Goal: Information Seeking & Learning: Find specific page/section

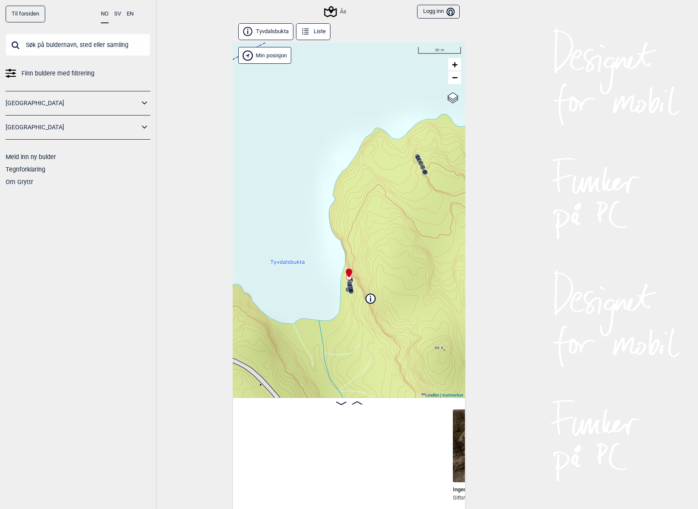
scroll to position [0, 291]
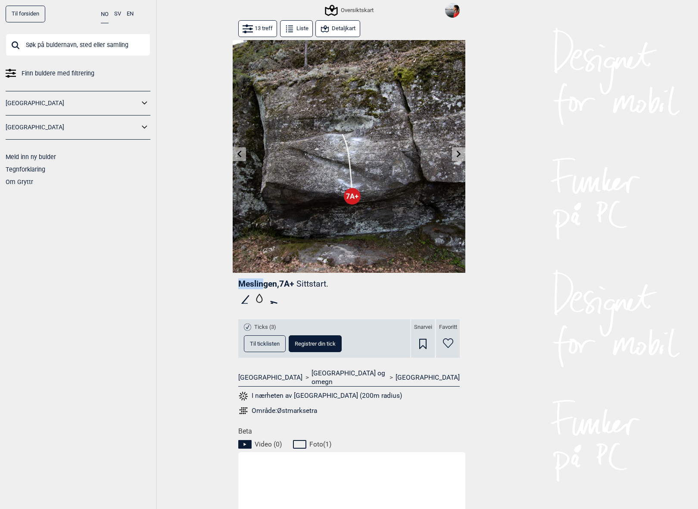
drag, startPoint x: 238, startPoint y: 284, endPoint x: 265, endPoint y: 286, distance: 26.8
click at [265, 286] on span "Meslingen , 7A+" at bounding box center [266, 284] width 56 height 10
click at [271, 286] on span "Meslingen , 7A+" at bounding box center [266, 284] width 56 height 10
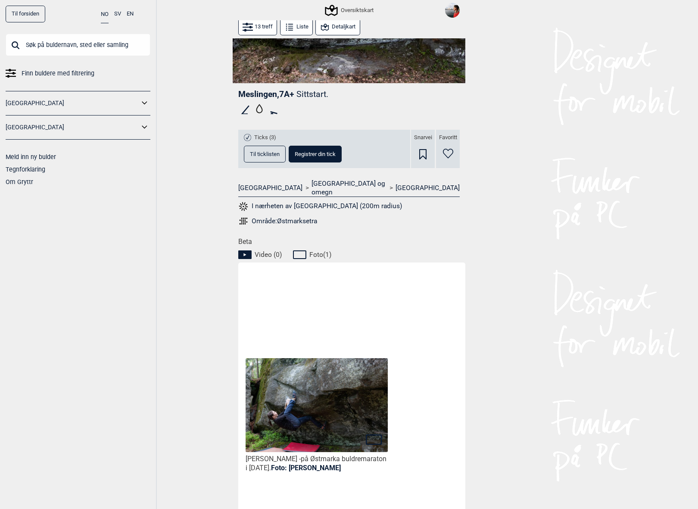
scroll to position [227, 0]
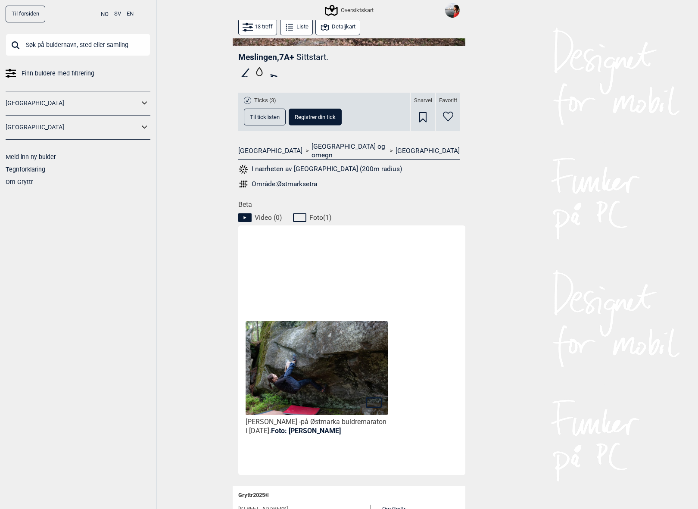
click at [333, 369] on img at bounding box center [317, 368] width 142 height 95
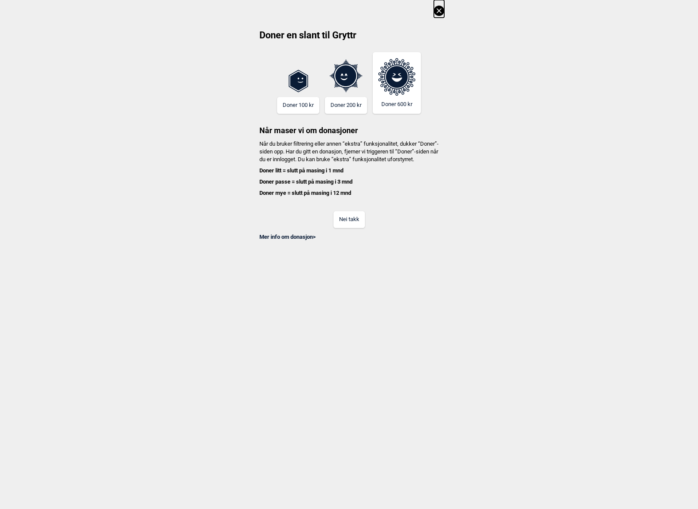
click at [358, 226] on button "Nei takk" at bounding box center [348, 219] width 31 height 17
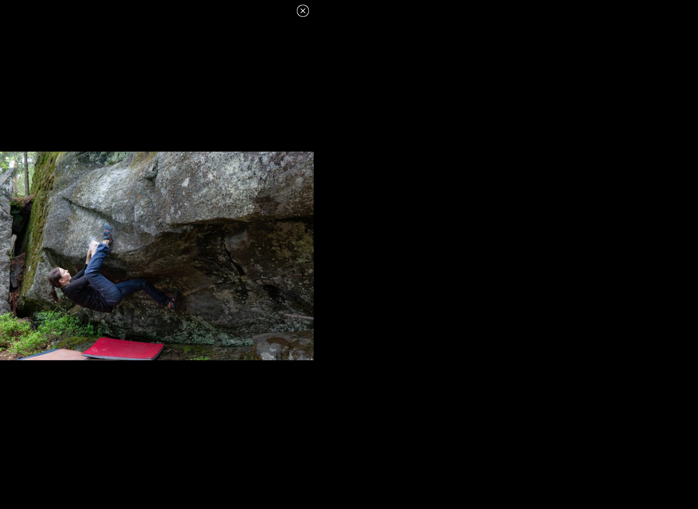
click at [298, 9] on icon at bounding box center [303, 11] width 10 height 10
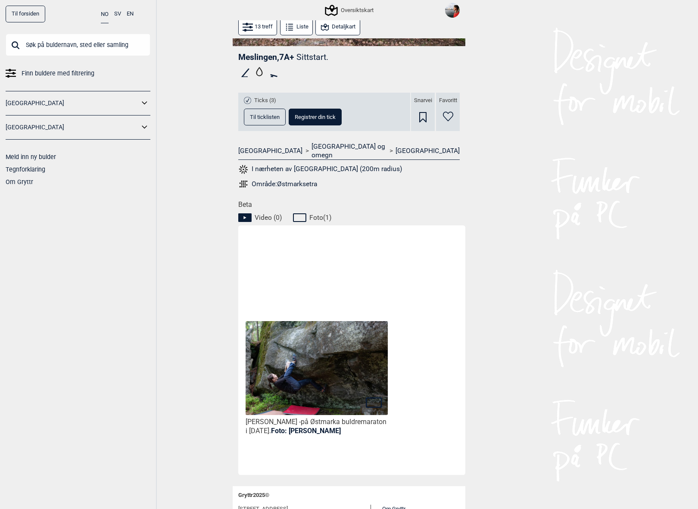
scroll to position [0, 0]
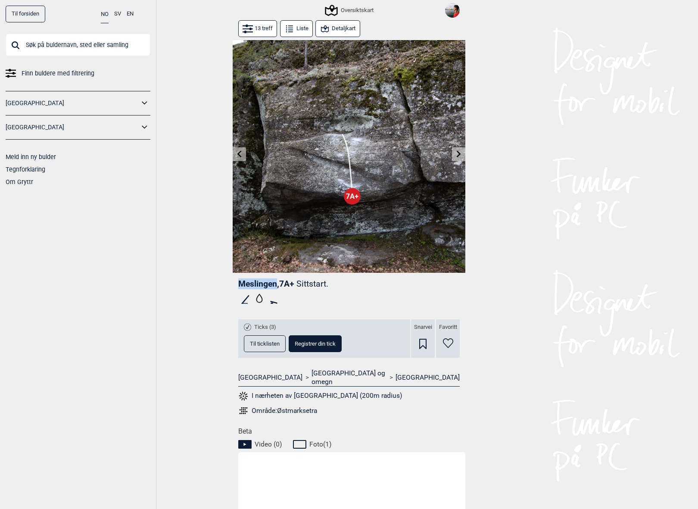
drag, startPoint x: 240, startPoint y: 284, endPoint x: 276, endPoint y: 285, distance: 36.6
click at [276, 285] on span "Meslingen , 7A+" at bounding box center [266, 284] width 56 height 10
copy span "Meslingen"
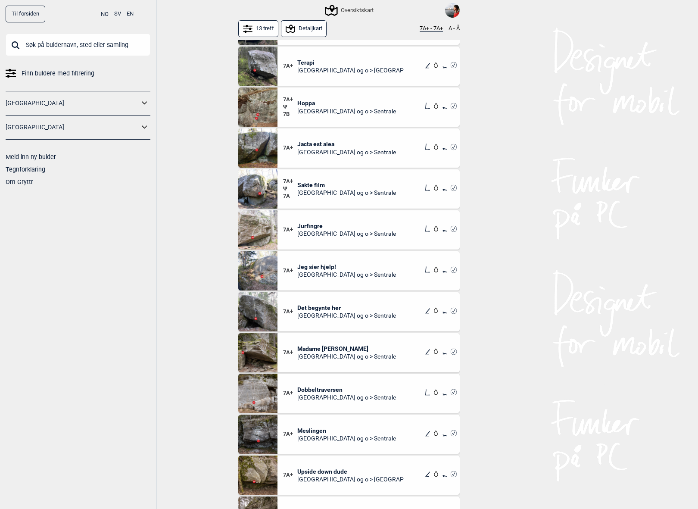
scroll to position [56, 0]
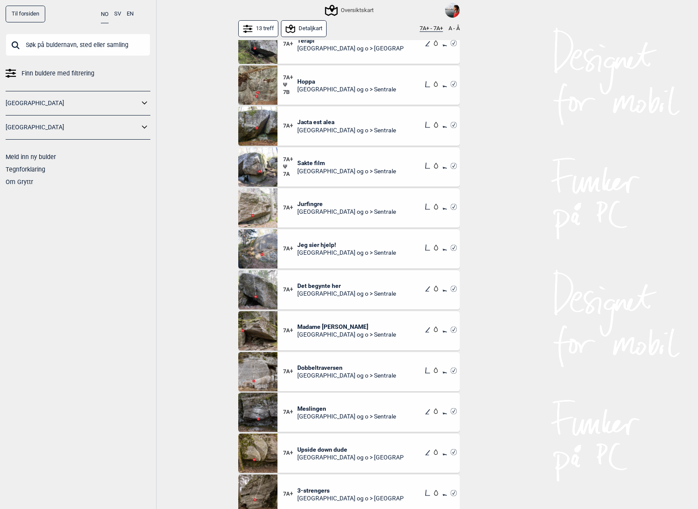
click at [327, 448] on span "Upside down dude" at bounding box center [350, 449] width 107 height 8
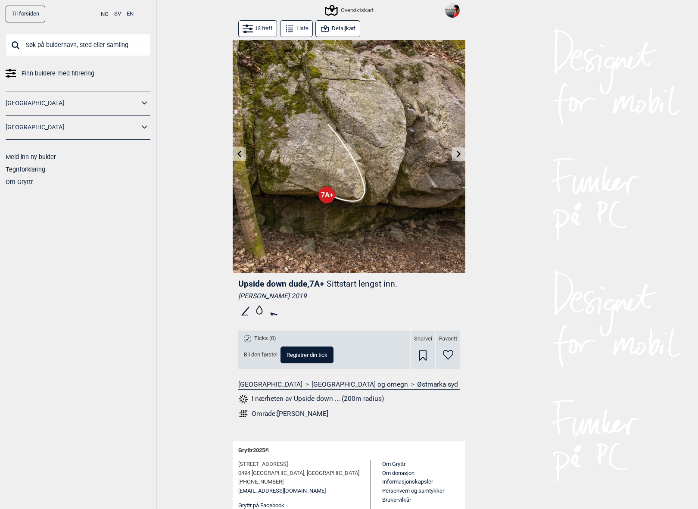
drag, startPoint x: 240, startPoint y: 284, endPoint x: 302, endPoint y: 276, distance: 62.2
click at [302, 276] on div "Upside down dude , 7A+ Sittstart lengst inn. [PERSON_NAME] 2019 Ticks (0) Bli d…" at bounding box center [349, 351] width 233 height 157
click at [345, 23] on button "Detaljkart" at bounding box center [337, 28] width 44 height 17
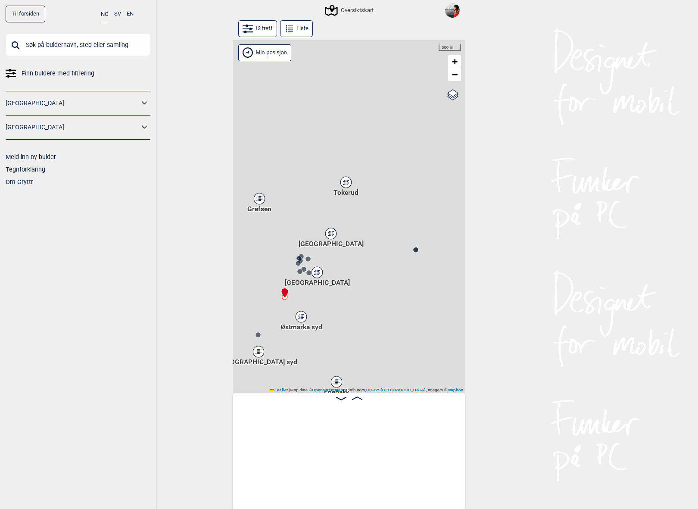
scroll to position [0, 873]
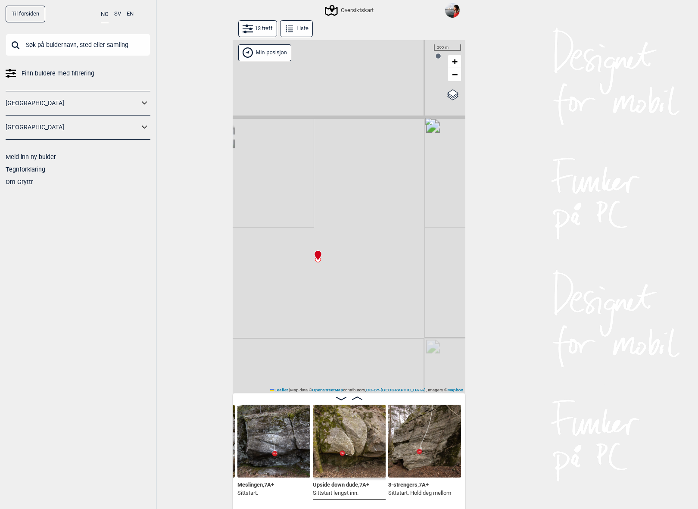
drag, startPoint x: 296, startPoint y: 260, endPoint x: 330, endPoint y: 300, distance: 52.3
click at [330, 300] on div "Gol [GEOGRAPHIC_DATA] Kolomoen [GEOGRAPHIC_DATA] [GEOGRAPHIC_DATA][PERSON_NAME]…" at bounding box center [349, 216] width 233 height 353
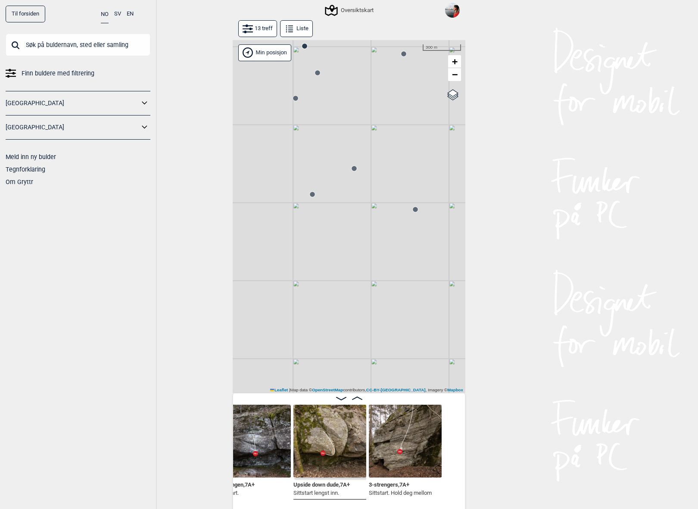
scroll to position [0, 901]
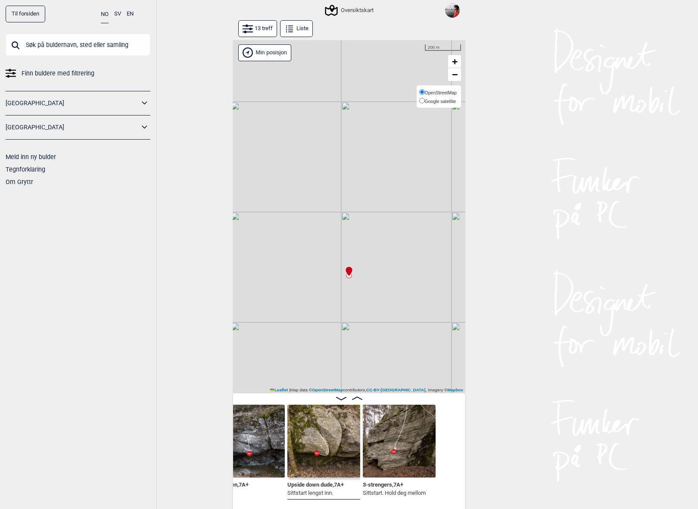
click at [438, 100] on span "Google satellite" at bounding box center [440, 101] width 31 height 5
click at [425, 100] on input "Google satellite" at bounding box center [422, 101] width 6 height 6
radio input "true"
click at [505, 178] on div "Til forsiden NO SV EN Finn buldere med filtrering [GEOGRAPHIC_DATA] [GEOGRAPHIC…" at bounding box center [349, 254] width 698 height 509
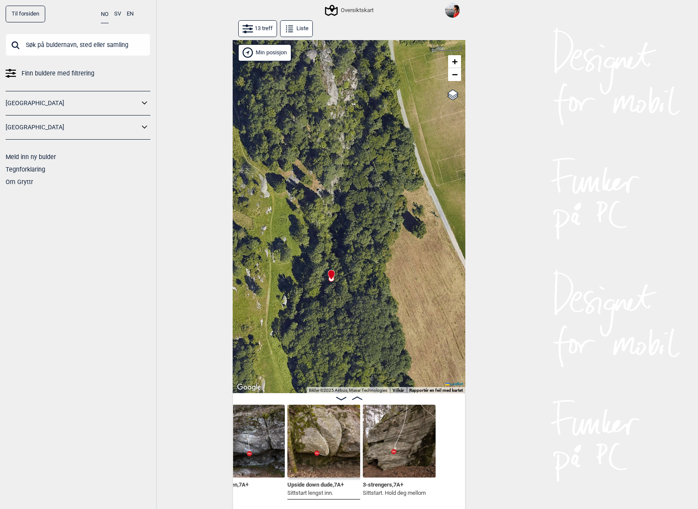
drag, startPoint x: 307, startPoint y: 274, endPoint x: 306, endPoint y: 258, distance: 16.4
click at [306, 258] on div "Gol [GEOGRAPHIC_DATA] Kolomoen [GEOGRAPHIC_DATA] [GEOGRAPHIC_DATA][PERSON_NAME]…" at bounding box center [349, 216] width 233 height 353
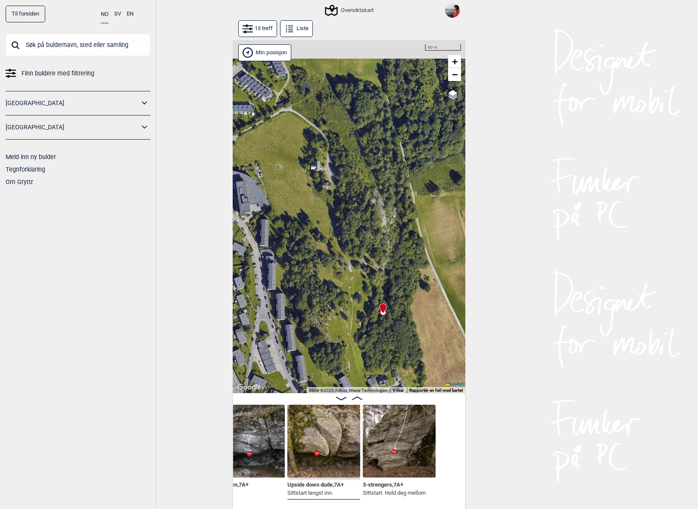
drag, startPoint x: 289, startPoint y: 244, endPoint x: 353, endPoint y: 288, distance: 78.4
click at [353, 288] on div "Gol [GEOGRAPHIC_DATA] Kolomoen [GEOGRAPHIC_DATA] [GEOGRAPHIC_DATA][PERSON_NAME]…" at bounding box center [349, 216] width 233 height 353
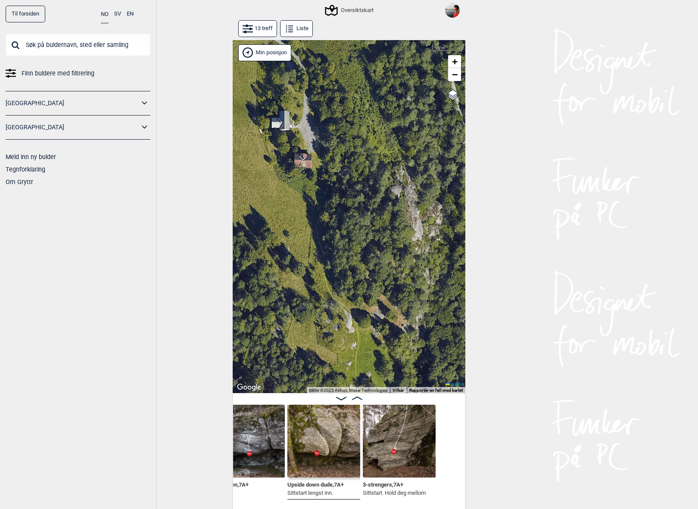
drag, startPoint x: 331, startPoint y: 218, endPoint x: 334, endPoint y: 295, distance: 76.8
click at [334, 295] on div "Gol [GEOGRAPHIC_DATA] Kolomoen [GEOGRAPHIC_DATA] [GEOGRAPHIC_DATA][PERSON_NAME]…" at bounding box center [349, 216] width 233 height 353
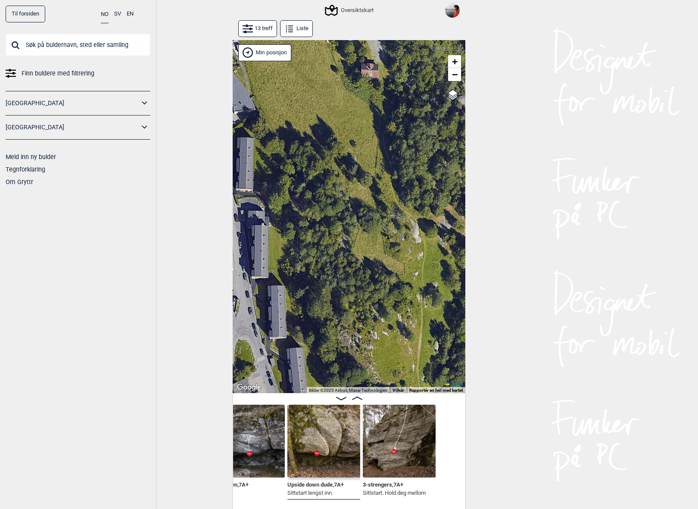
drag, startPoint x: 292, startPoint y: 222, endPoint x: 345, endPoint y: 128, distance: 107.7
click at [345, 128] on div "Gol [GEOGRAPHIC_DATA] Kolomoen [GEOGRAPHIC_DATA] [GEOGRAPHIC_DATA][PERSON_NAME]…" at bounding box center [349, 216] width 233 height 353
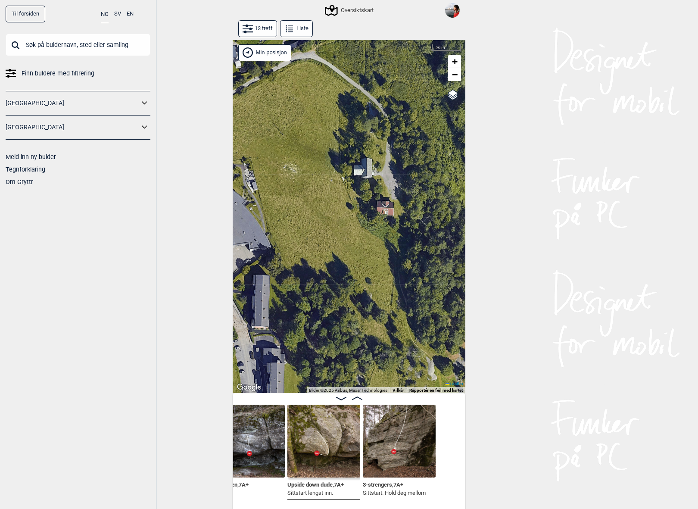
drag, startPoint x: 342, startPoint y: 216, endPoint x: 428, endPoint y: 373, distance: 178.5
click at [426, 372] on div "Gol [GEOGRAPHIC_DATA] Kolomoen [GEOGRAPHIC_DATA] [GEOGRAPHIC_DATA][PERSON_NAME]…" at bounding box center [349, 216] width 233 height 353
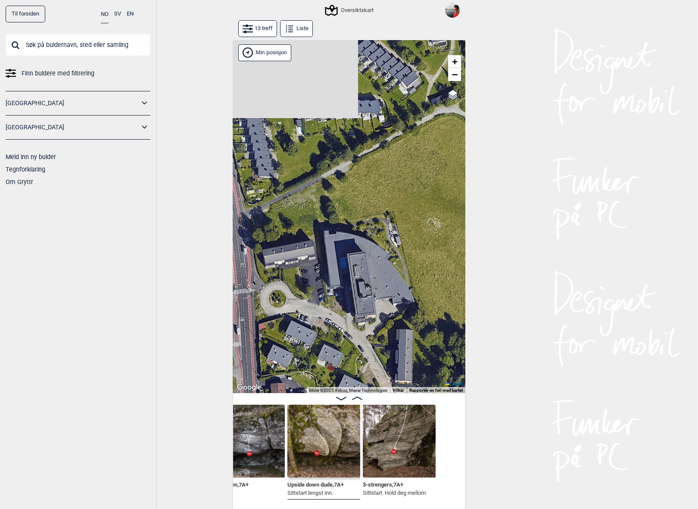
drag, startPoint x: 339, startPoint y: 251, endPoint x: 418, endPoint y: 291, distance: 89.0
click at [418, 291] on div "Gol [GEOGRAPHIC_DATA] Kolomoen [GEOGRAPHIC_DATA] [GEOGRAPHIC_DATA][PERSON_NAME]…" at bounding box center [349, 216] width 233 height 353
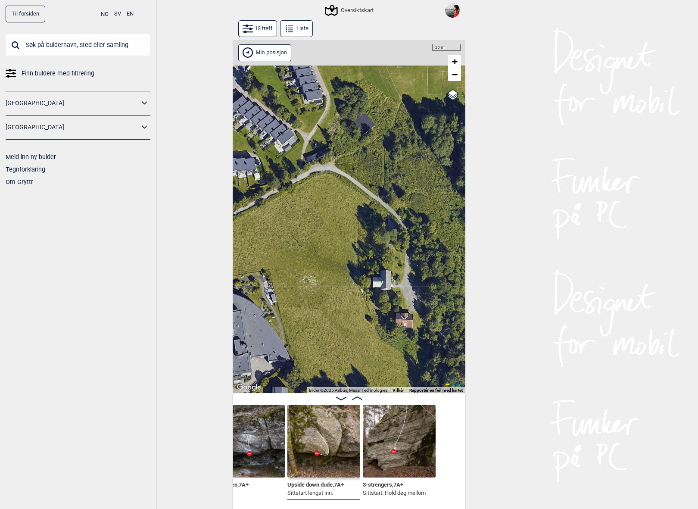
drag, startPoint x: 352, startPoint y: 211, endPoint x: 226, endPoint y: 264, distance: 137.4
click at [226, 264] on div "Til forsiden NO SV EN Finn buldere med filtrering [GEOGRAPHIC_DATA] [GEOGRAPHIC…" at bounding box center [349, 254] width 698 height 509
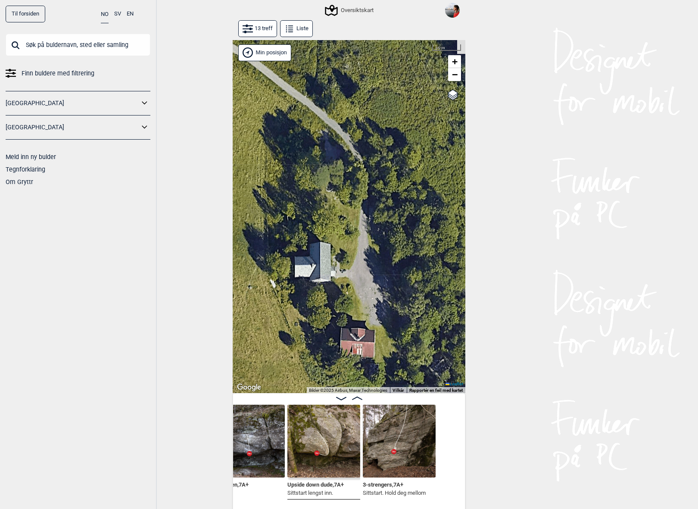
drag, startPoint x: 421, startPoint y: 300, endPoint x: 395, endPoint y: 288, distance: 28.1
click at [395, 288] on div "Gol [GEOGRAPHIC_DATA] Kolomoen [GEOGRAPHIC_DATA] [GEOGRAPHIC_DATA][PERSON_NAME]…" at bounding box center [349, 216] width 233 height 353
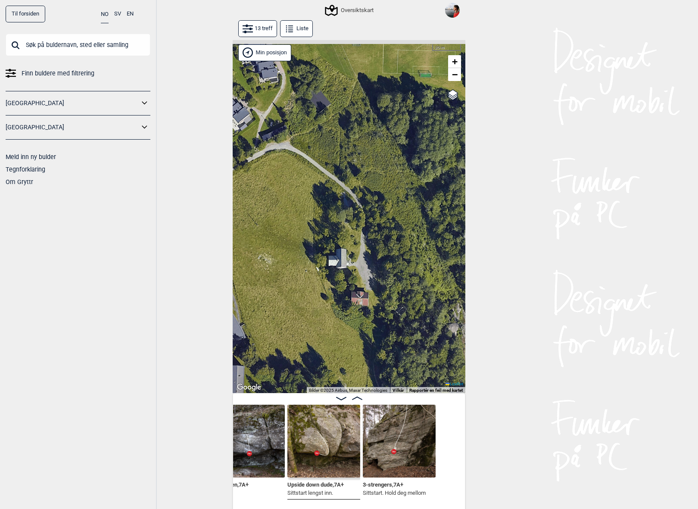
drag, startPoint x: 393, startPoint y: 302, endPoint x: 321, endPoint y: 234, distance: 98.8
click at [322, 235] on div "Gol [GEOGRAPHIC_DATA] Kolomoen [GEOGRAPHIC_DATA] [GEOGRAPHIC_DATA][PERSON_NAME]…" at bounding box center [349, 216] width 233 height 353
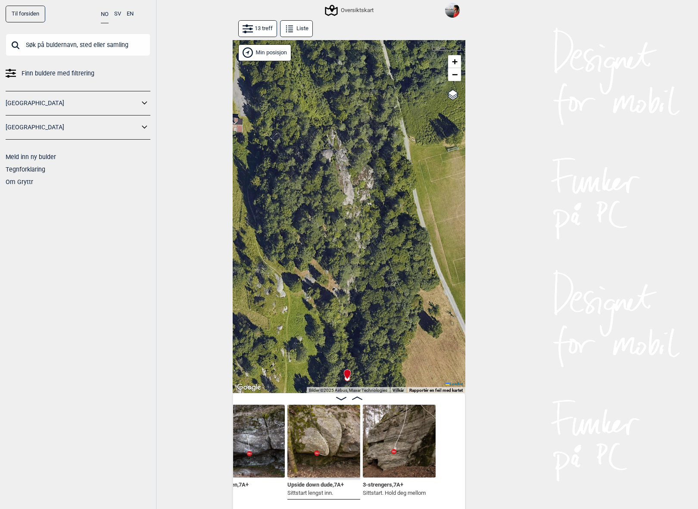
drag, startPoint x: 367, startPoint y: 303, endPoint x: 300, endPoint y: 179, distance: 141.1
click at [302, 180] on div "Gol [GEOGRAPHIC_DATA] Kolomoen [GEOGRAPHIC_DATA] [GEOGRAPHIC_DATA][PERSON_NAME]…" at bounding box center [349, 216] width 233 height 353
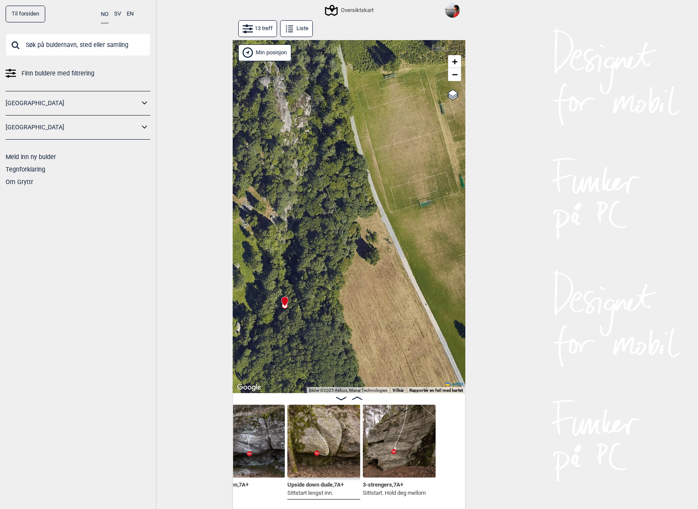
drag, startPoint x: 391, startPoint y: 330, endPoint x: 389, endPoint y: 322, distance: 8.4
click at [389, 322] on div "Gol [GEOGRAPHIC_DATA] Kolomoen [GEOGRAPHIC_DATA] [GEOGRAPHIC_DATA][PERSON_NAME]…" at bounding box center [349, 216] width 233 height 353
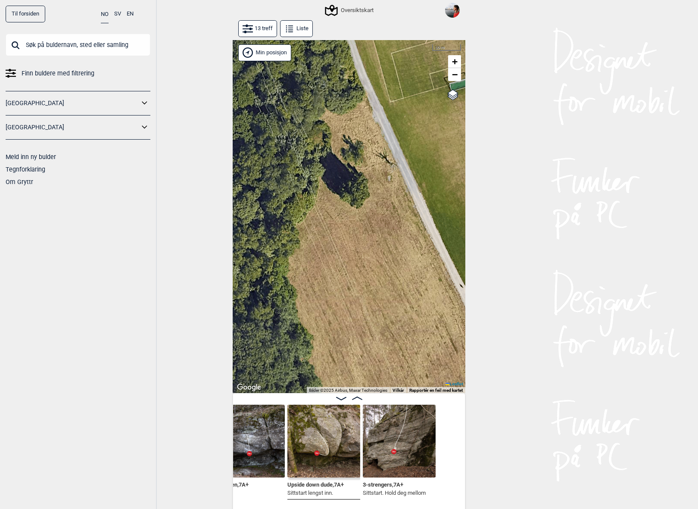
drag, startPoint x: 360, startPoint y: 303, endPoint x: 283, endPoint y: 181, distance: 144.5
click at [283, 185] on div "Gol [GEOGRAPHIC_DATA] Kolomoen [GEOGRAPHIC_DATA] [GEOGRAPHIC_DATA][PERSON_NAME]…" at bounding box center [349, 216] width 233 height 353
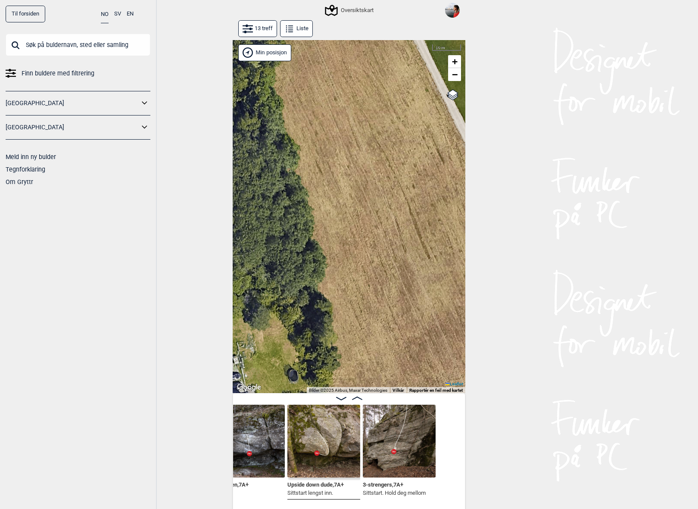
drag, startPoint x: 312, startPoint y: 260, endPoint x: 464, endPoint y: 330, distance: 166.7
click at [459, 322] on div "Gol [GEOGRAPHIC_DATA] Kolomoen [GEOGRAPHIC_DATA] [GEOGRAPHIC_DATA][PERSON_NAME]…" at bounding box center [349, 216] width 233 height 353
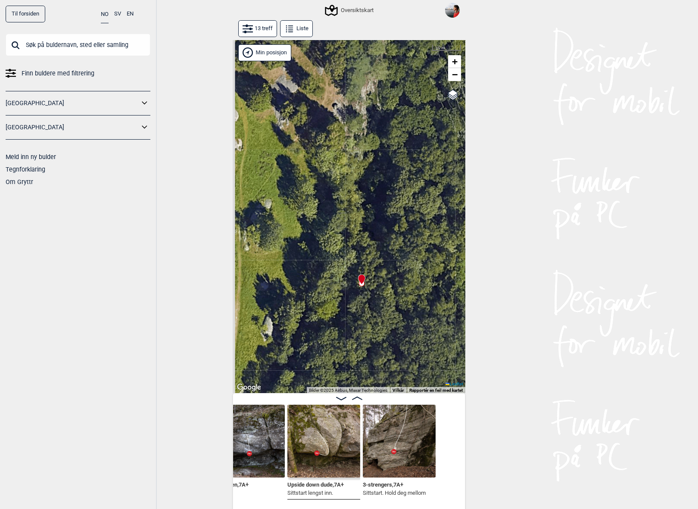
drag, startPoint x: 366, startPoint y: 289, endPoint x: 425, endPoint y: 293, distance: 59.6
click at [425, 293] on div "Gol [GEOGRAPHIC_DATA] Kolomoen [GEOGRAPHIC_DATA] [GEOGRAPHIC_DATA][PERSON_NAME]…" at bounding box center [349, 216] width 233 height 353
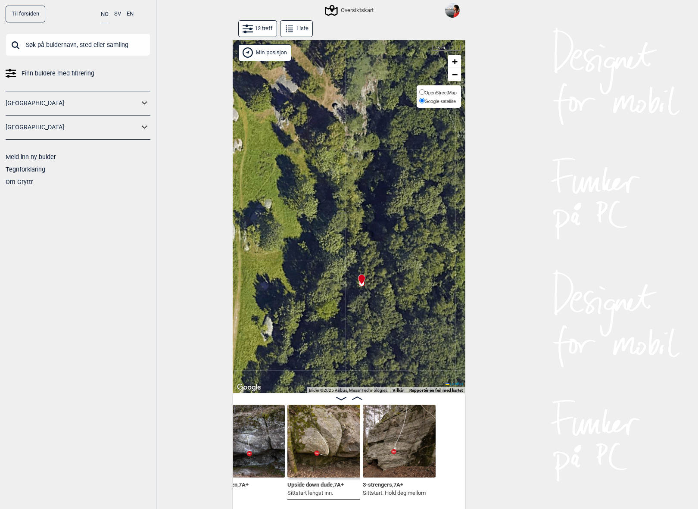
click at [452, 100] on span "Google satellite" at bounding box center [440, 101] width 31 height 5
click at [425, 100] on input "Google satellite" at bounding box center [422, 101] width 6 height 6
click at [450, 91] on span "OpenStreetMap" at bounding box center [441, 92] width 32 height 5
click at [425, 91] on input "OpenStreetMap" at bounding box center [422, 92] width 6 height 6
radio input "true"
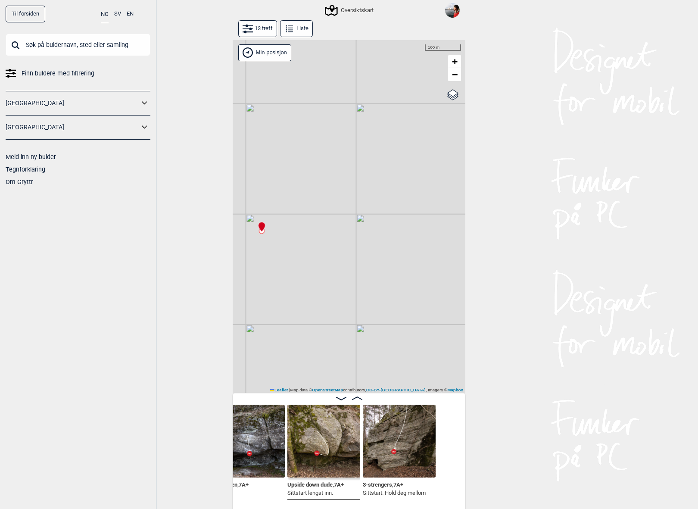
drag, startPoint x: 395, startPoint y: 230, endPoint x: 246, endPoint y: 216, distance: 148.9
click at [251, 218] on div "Gol [GEOGRAPHIC_DATA] Kolomoen [GEOGRAPHIC_DATA] [GEOGRAPHIC_DATA][PERSON_NAME]…" at bounding box center [349, 216] width 233 height 353
drag, startPoint x: 325, startPoint y: 280, endPoint x: 425, endPoint y: 265, distance: 100.6
click at [425, 265] on div "Gol [GEOGRAPHIC_DATA] Kolomoen [GEOGRAPHIC_DATA] [GEOGRAPHIC_DATA][PERSON_NAME]…" at bounding box center [349, 216] width 233 height 353
drag, startPoint x: 317, startPoint y: 193, endPoint x: 298, endPoint y: 152, distance: 44.5
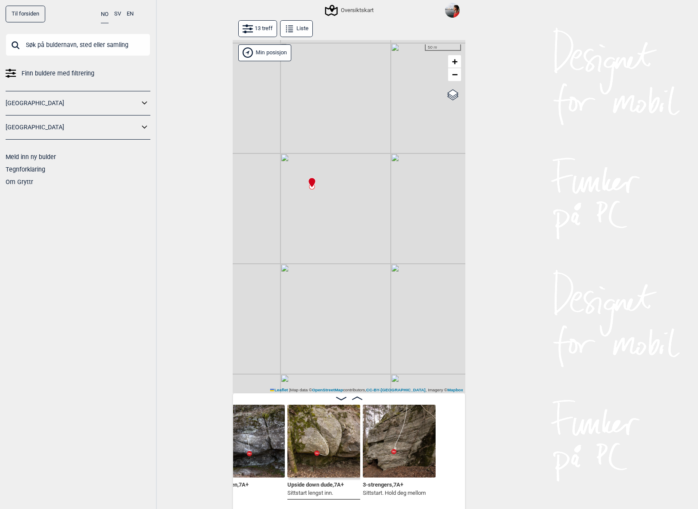
click at [298, 152] on div "Gol [GEOGRAPHIC_DATA] Kolomoen [GEOGRAPHIC_DATA] [GEOGRAPHIC_DATA][PERSON_NAME]…" at bounding box center [349, 216] width 233 height 353
click at [448, 101] on span "Google satellite" at bounding box center [440, 101] width 31 height 5
click at [425, 101] on input "Google satellite" at bounding box center [422, 101] width 6 height 6
radio input "true"
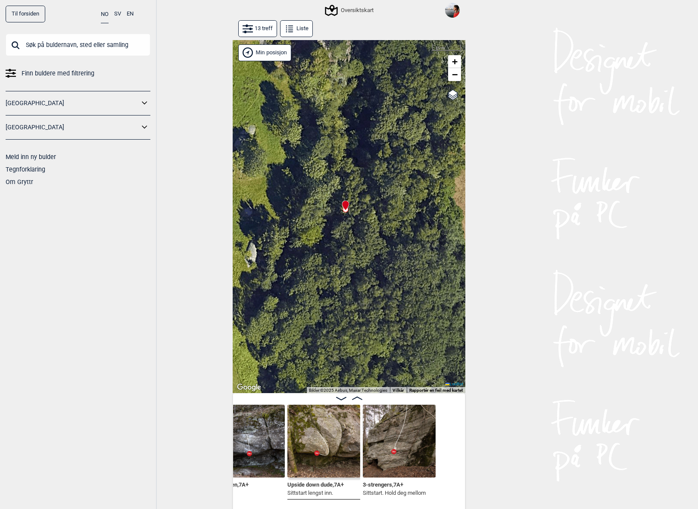
drag, startPoint x: 317, startPoint y: 174, endPoint x: 295, endPoint y: 262, distance: 90.6
click at [295, 262] on div "Gol [GEOGRAPHIC_DATA] Kolomoen [GEOGRAPHIC_DATA] [GEOGRAPHIC_DATA][PERSON_NAME]…" at bounding box center [349, 216] width 233 height 353
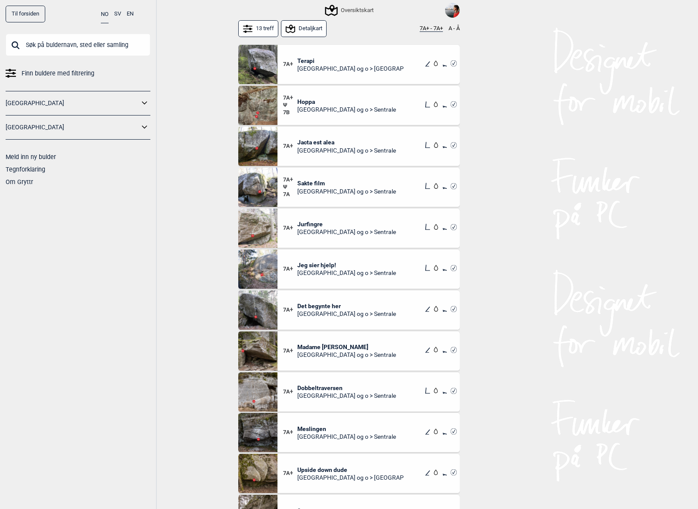
scroll to position [56, 0]
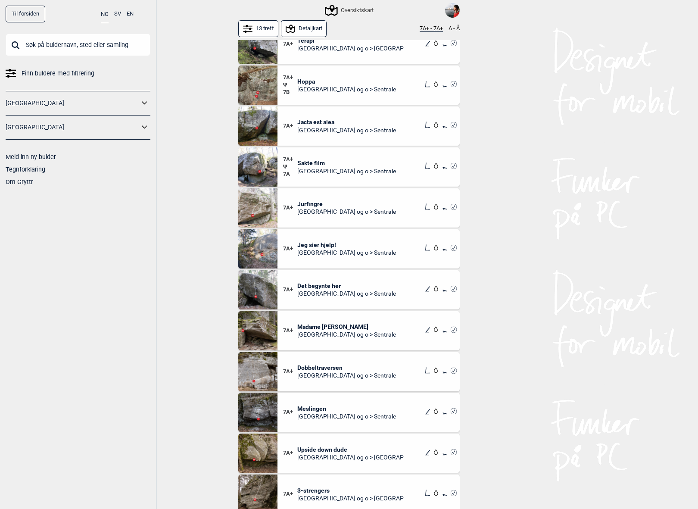
click at [311, 491] on span "3-strengers" at bounding box center [350, 490] width 107 height 8
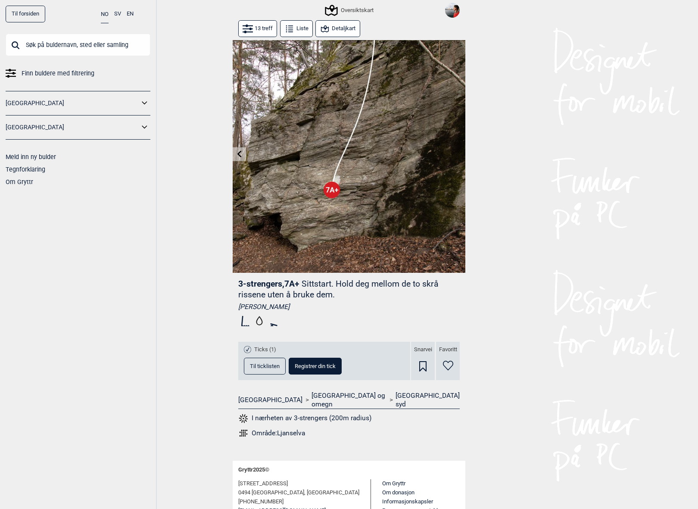
click at [260, 371] on button "Til ticklisten" at bounding box center [265, 366] width 42 height 17
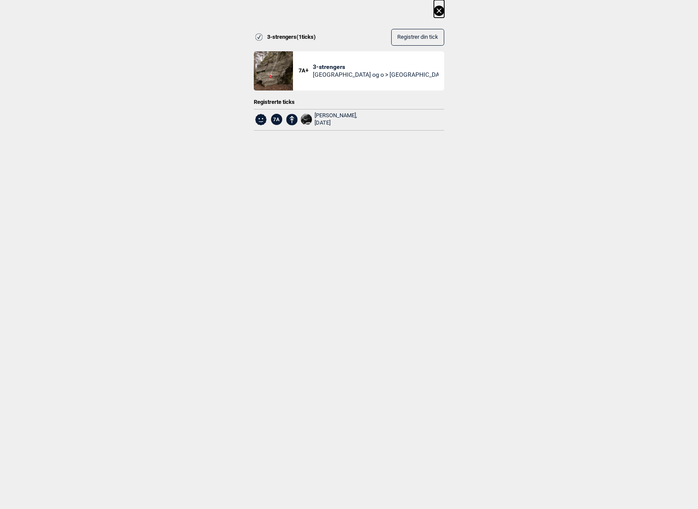
click at [442, 8] on icon at bounding box center [439, 11] width 10 height 10
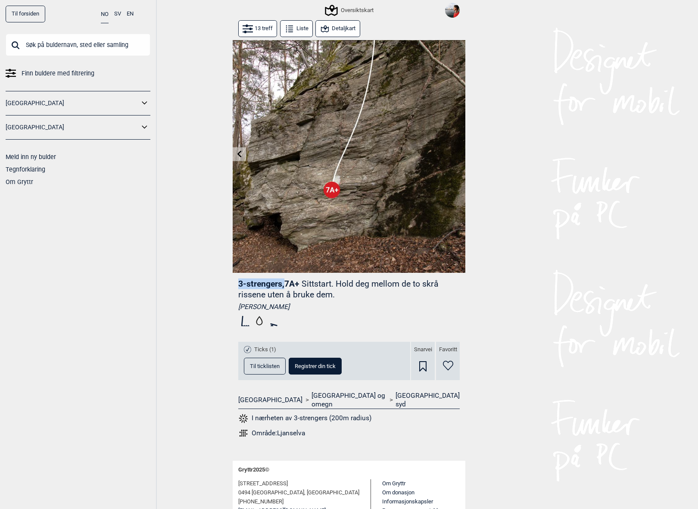
drag, startPoint x: 239, startPoint y: 284, endPoint x: 283, endPoint y: 286, distance: 44.4
click at [283, 286] on span "3-strengers , 7A+" at bounding box center [268, 284] width 61 height 10
copy span "3-strengers ,"
click at [342, 28] on button "Detaljkart" at bounding box center [337, 28] width 44 height 17
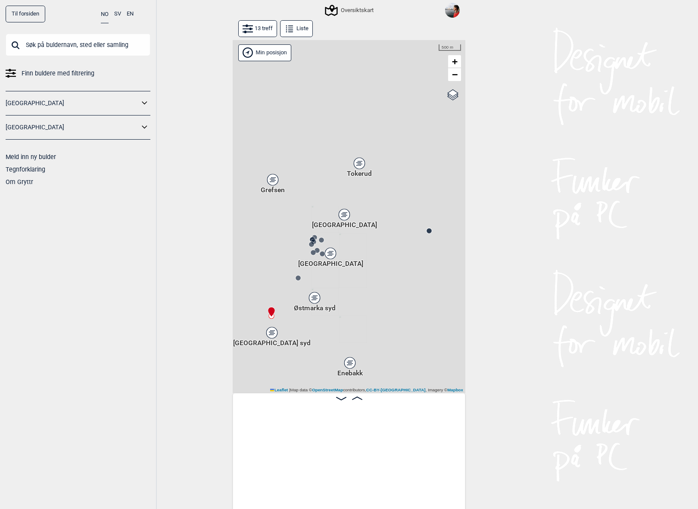
scroll to position [0, 946]
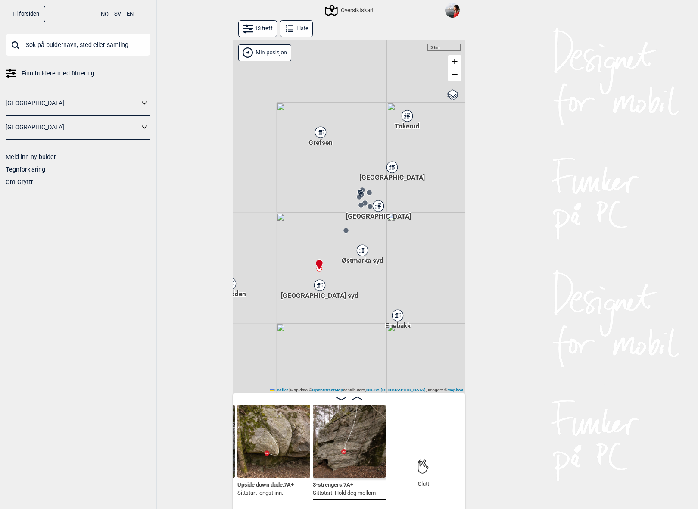
drag, startPoint x: 303, startPoint y: 317, endPoint x: 351, endPoint y: 270, distance: 67.3
click at [351, 270] on div "Gol [GEOGRAPHIC_DATA] Kolomoen [GEOGRAPHIC_DATA] [GEOGRAPHIC_DATA][PERSON_NAME]…" at bounding box center [349, 216] width 233 height 353
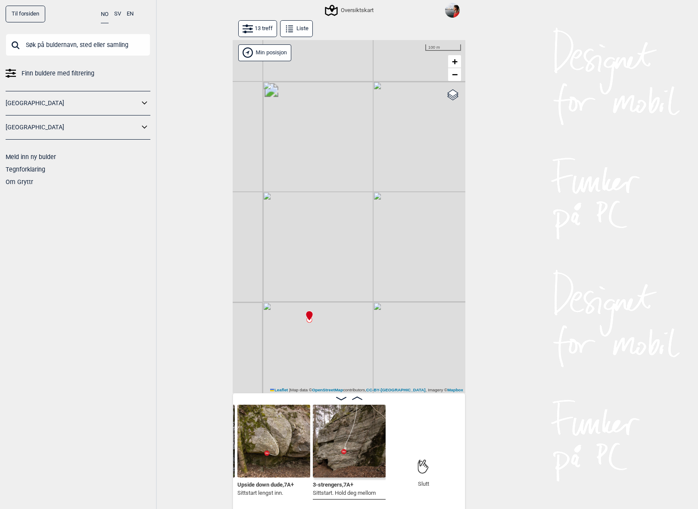
drag, startPoint x: 317, startPoint y: 313, endPoint x: 316, endPoint y: 256, distance: 56.9
click at [317, 256] on div "Gol [GEOGRAPHIC_DATA] Kolomoen [GEOGRAPHIC_DATA] [GEOGRAPHIC_DATA][PERSON_NAME]…" at bounding box center [349, 216] width 233 height 353
drag, startPoint x: 317, startPoint y: 311, endPoint x: 337, endPoint y: 276, distance: 40.9
click at [337, 276] on div "Gol [GEOGRAPHIC_DATA] Kolomoen [GEOGRAPHIC_DATA] [GEOGRAPHIC_DATA][PERSON_NAME]…" at bounding box center [349, 216] width 233 height 353
click at [435, 101] on span "Google satellite" at bounding box center [440, 101] width 31 height 5
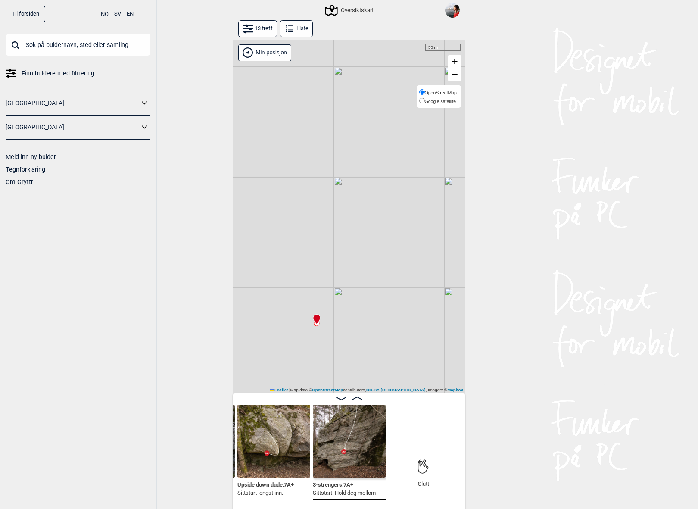
click at [425, 101] on input "Google satellite" at bounding box center [422, 101] width 6 height 6
radio input "true"
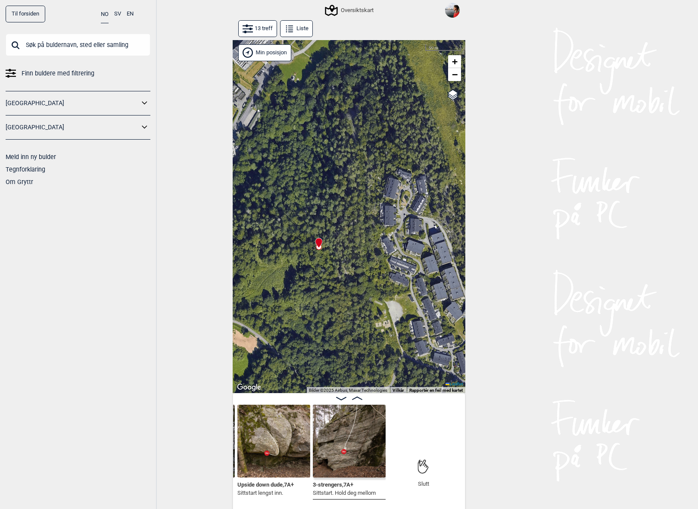
drag, startPoint x: 320, startPoint y: 346, endPoint x: 322, endPoint y: 268, distance: 77.6
click at [322, 268] on div "Gol [GEOGRAPHIC_DATA] Kolomoen [GEOGRAPHIC_DATA] [GEOGRAPHIC_DATA][PERSON_NAME]…" at bounding box center [349, 216] width 233 height 353
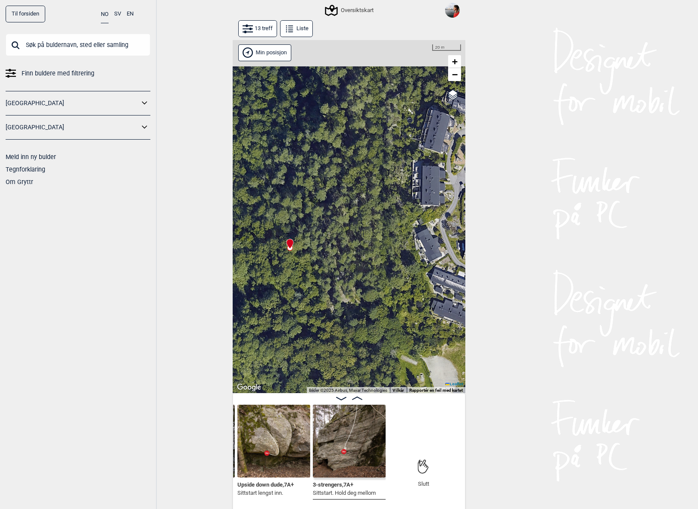
drag, startPoint x: 314, startPoint y: 255, endPoint x: 289, endPoint y: 282, distance: 36.9
click at [289, 282] on div "Gol [GEOGRAPHIC_DATA] Kolomoen [GEOGRAPHIC_DATA] [GEOGRAPHIC_DATA][PERSON_NAME]…" at bounding box center [349, 216] width 233 height 353
click at [445, 90] on span "OpenStreetMap" at bounding box center [441, 92] width 32 height 5
click at [425, 90] on input "OpenStreetMap" at bounding box center [422, 92] width 6 height 6
radio input "true"
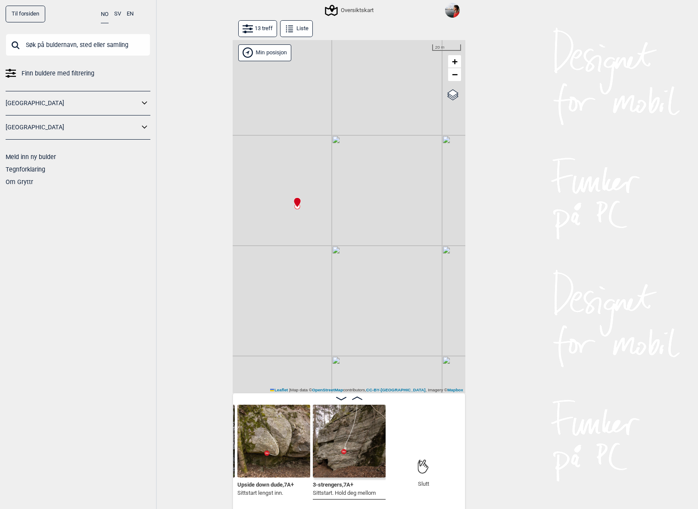
drag, startPoint x: 298, startPoint y: 240, endPoint x: 215, endPoint y: 127, distance: 140.4
click at [216, 129] on div "Til forsiden NO SV EN Finn buldere med filtrering [GEOGRAPHIC_DATA] [GEOGRAPHIC…" at bounding box center [349, 254] width 698 height 509
drag, startPoint x: 323, startPoint y: 168, endPoint x: 399, endPoint y: 276, distance: 132.2
click at [399, 276] on div "Gol [GEOGRAPHIC_DATA] Kolomoen [GEOGRAPHIC_DATA] [GEOGRAPHIC_DATA][PERSON_NAME]…" at bounding box center [349, 216] width 233 height 353
drag, startPoint x: 294, startPoint y: 281, endPoint x: 383, endPoint y: 229, distance: 103.3
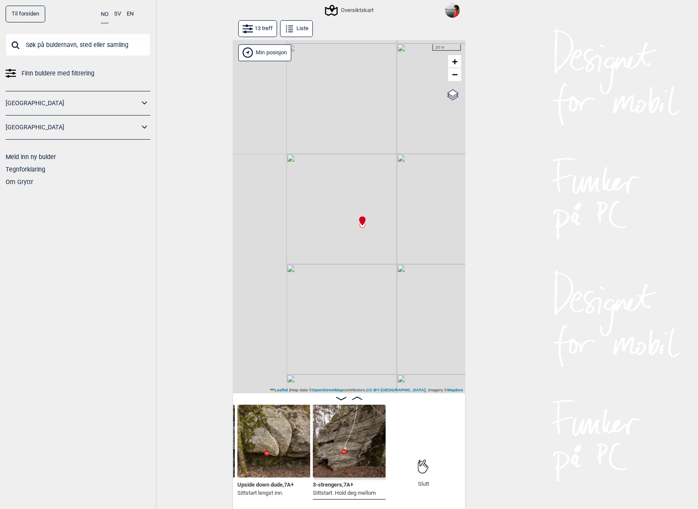
click at [383, 229] on div "Gol [GEOGRAPHIC_DATA] Kolomoen [GEOGRAPHIC_DATA] [GEOGRAPHIC_DATA][PERSON_NAME]…" at bounding box center [349, 216] width 233 height 353
click at [74, 46] on input "text" at bounding box center [78, 45] width 145 height 22
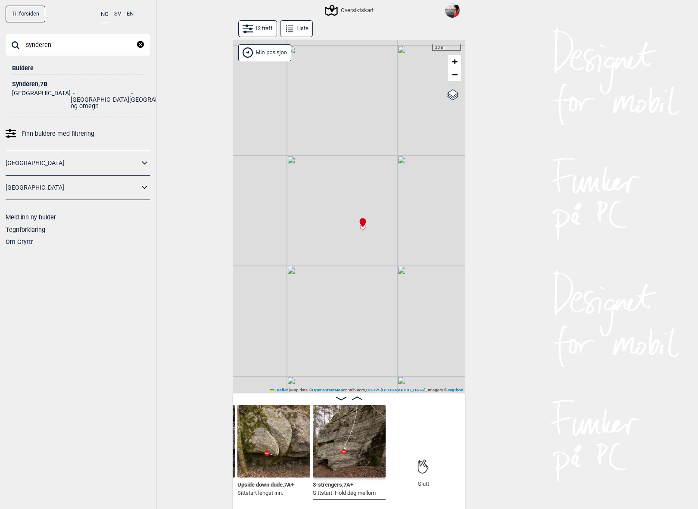
type input "synderen"
click at [22, 82] on div "Synderen , 7B" at bounding box center [78, 84] width 132 height 6
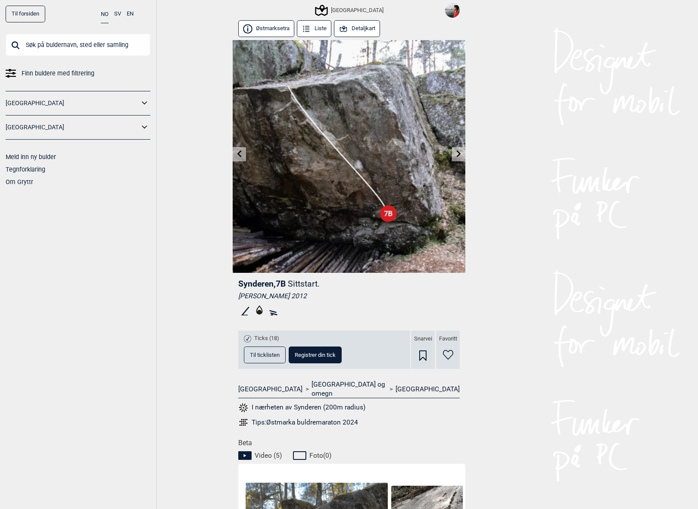
click at [43, 37] on input "text" at bounding box center [78, 45] width 145 height 22
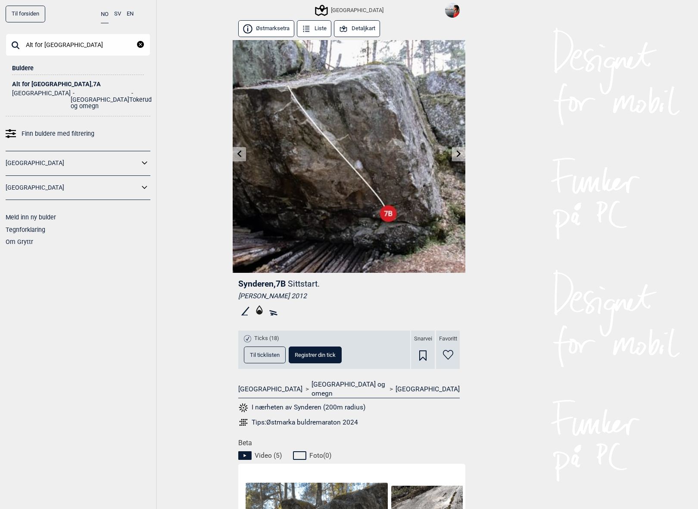
type input "Alt for [GEOGRAPHIC_DATA]"
click at [44, 88] on ul "Norge [GEOGRAPHIC_DATA] og omegn Tokerud" at bounding box center [78, 98] width 132 height 22
click at [39, 85] on div "Alt for [GEOGRAPHIC_DATA] , 7A" at bounding box center [78, 84] width 132 height 6
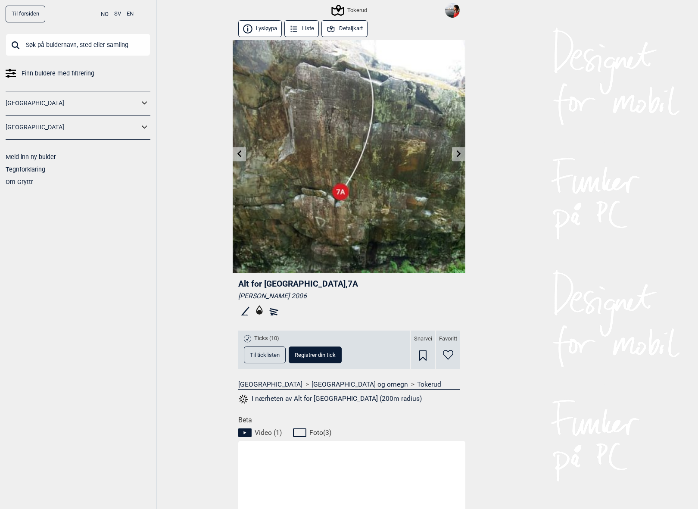
click at [34, 47] on input "text" at bounding box center [78, 45] width 145 height 22
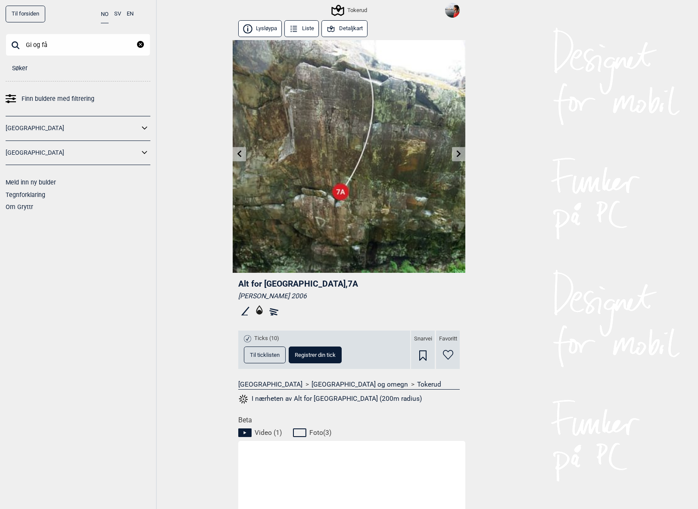
type input "Gi og få"
click at [28, 66] on div "Søker" at bounding box center [78, 65] width 132 height 19
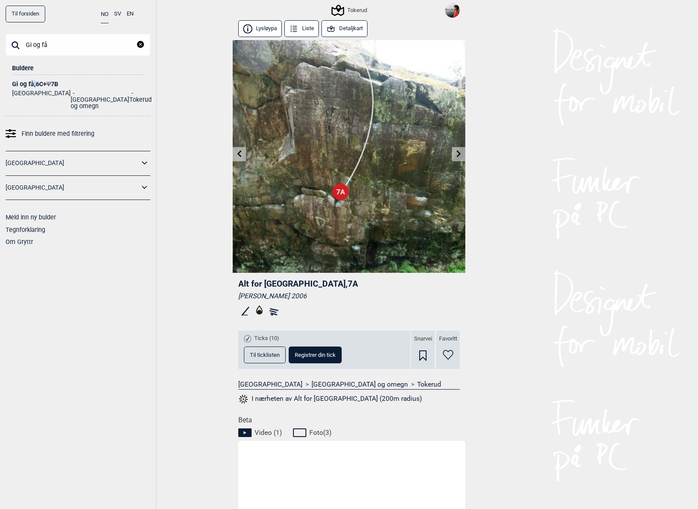
click at [34, 81] on div "Gi og få , 6C+ Ψ 7B" at bounding box center [78, 84] width 132 height 6
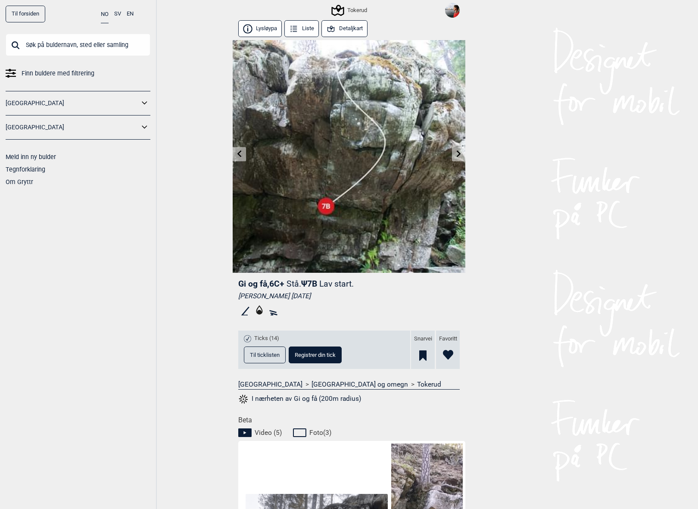
click at [36, 45] on input "text" at bounding box center [78, 45] width 145 height 22
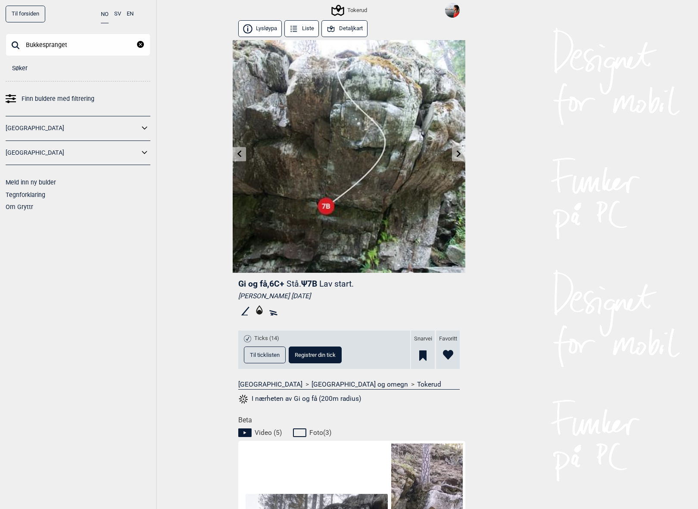
type input "Bukkespranget"
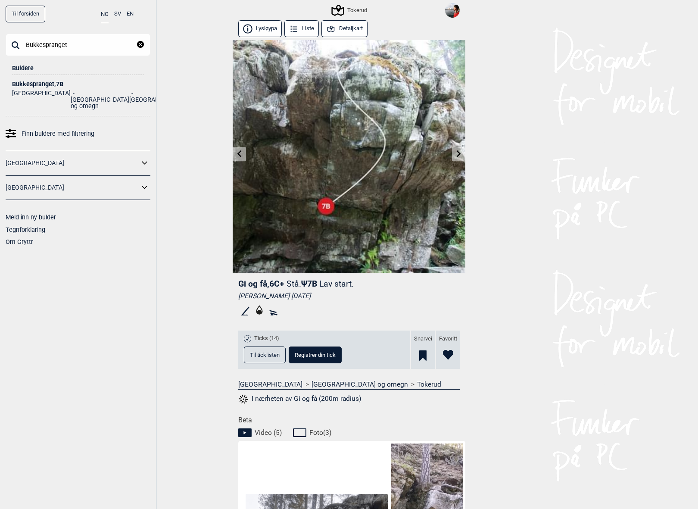
click at [57, 82] on div "Bukkespranget , 7B" at bounding box center [78, 84] width 132 height 6
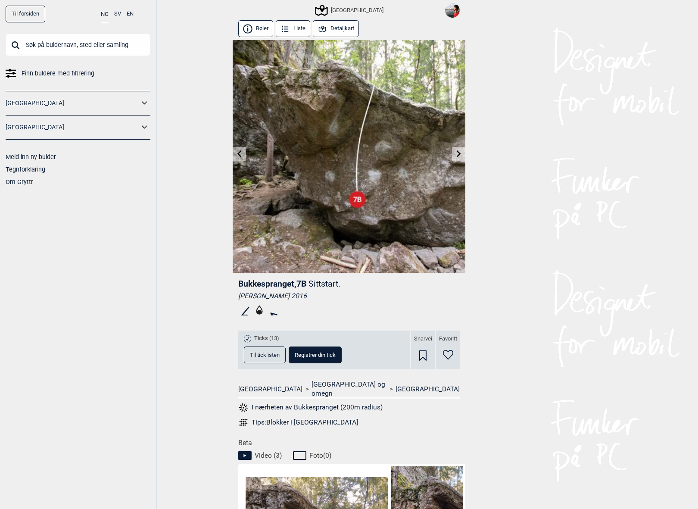
click at [87, 46] on input "text" at bounding box center [78, 45] width 145 height 22
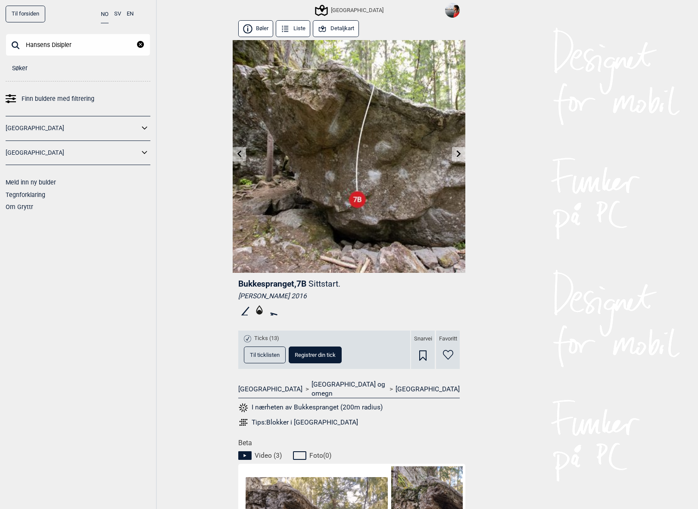
type input "Hansens Disipler"
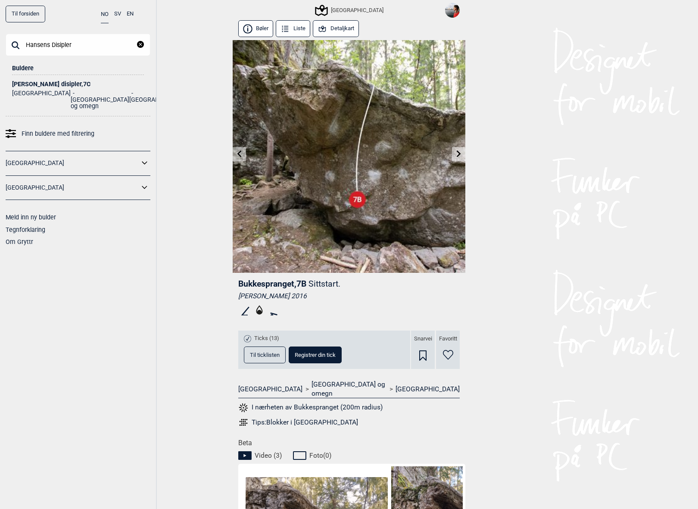
click at [50, 83] on div "[PERSON_NAME] disipler , 7C" at bounding box center [78, 84] width 132 height 6
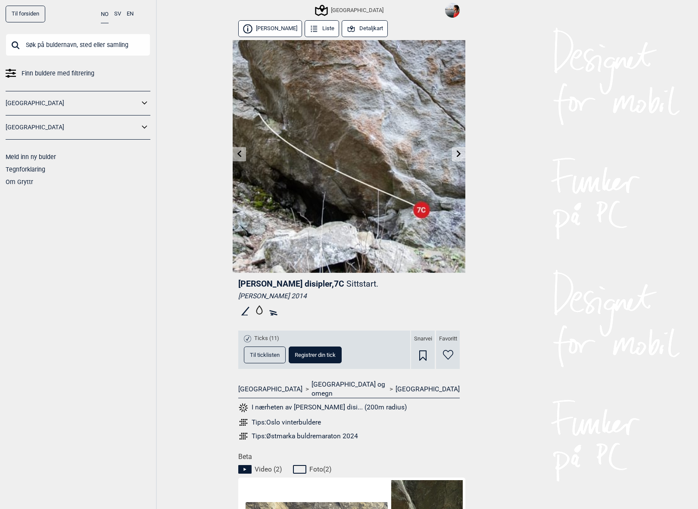
click at [90, 50] on input "text" at bounding box center [78, 45] width 145 height 22
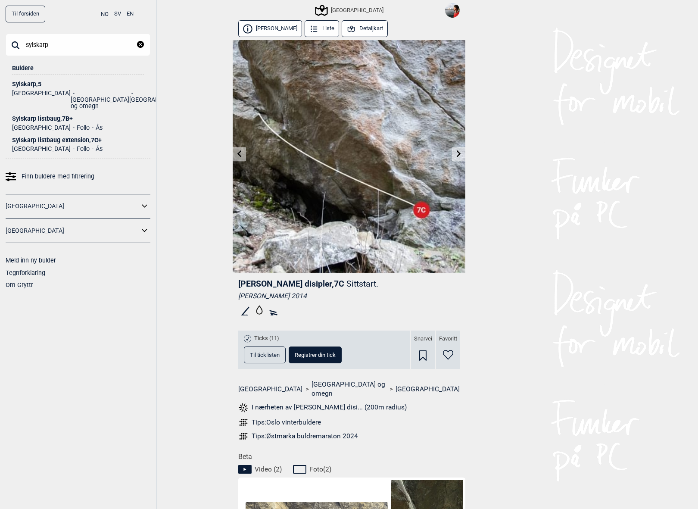
type input "sylskarp"
click at [44, 115] on div "Sylskarp listbaug , 7B+" at bounding box center [78, 118] width 132 height 6
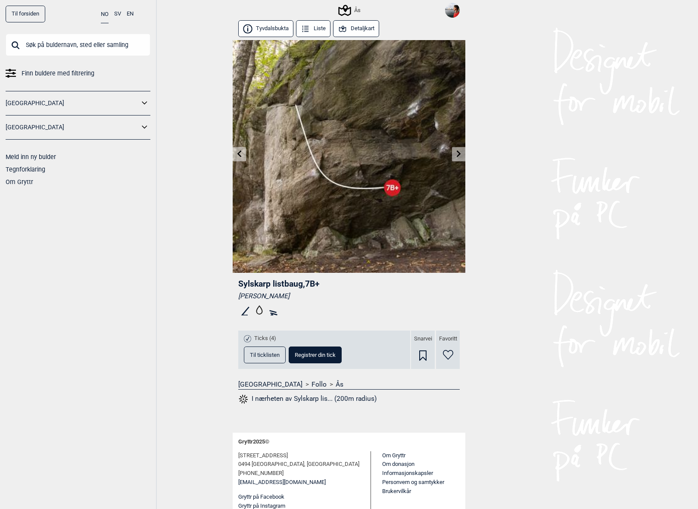
click at [56, 37] on input "text" at bounding box center [78, 45] width 145 height 22
type input "Flatmark"
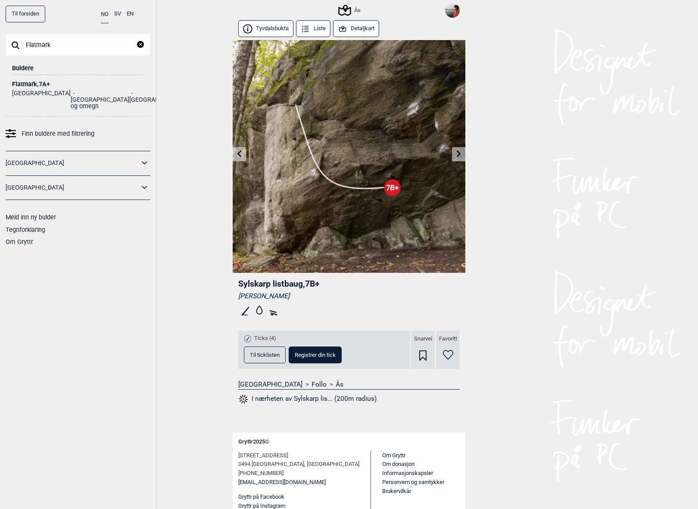
click at [42, 82] on div "Flatmark , 7A+" at bounding box center [78, 84] width 132 height 6
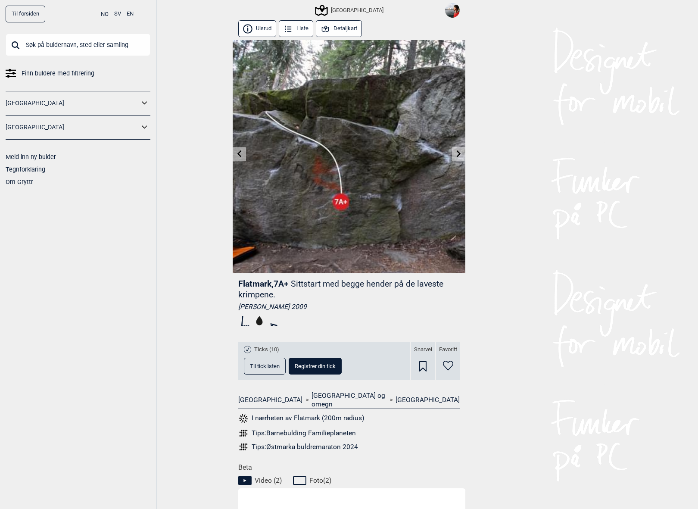
click at [257, 322] on icon at bounding box center [259, 320] width 6 height 9
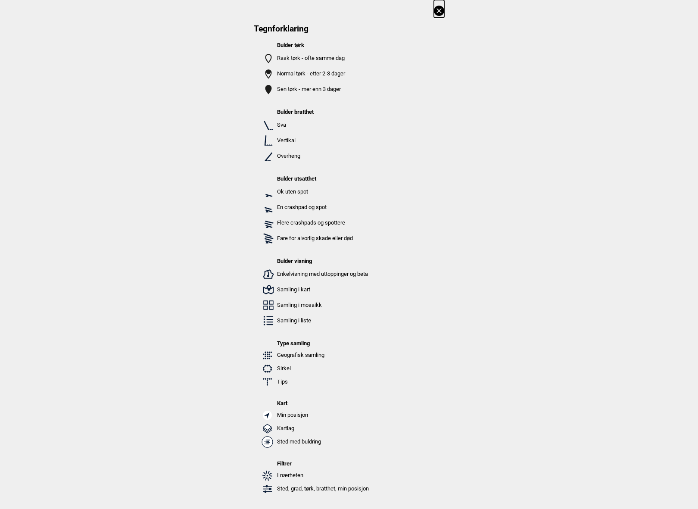
click at [439, 12] on icon at bounding box center [438, 10] width 5 height 5
